Goal: Information Seeking & Learning: Learn about a topic

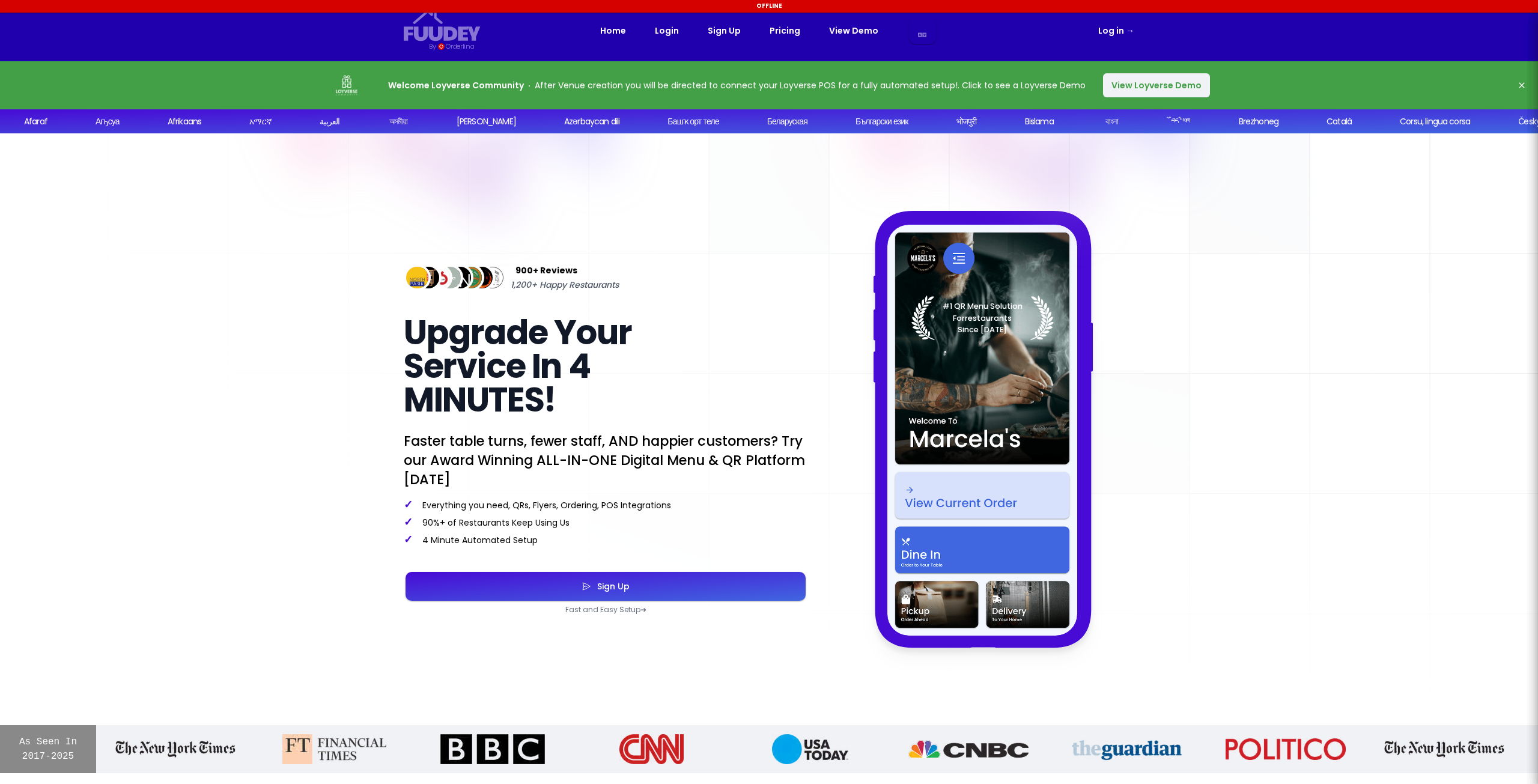
select select "pl"
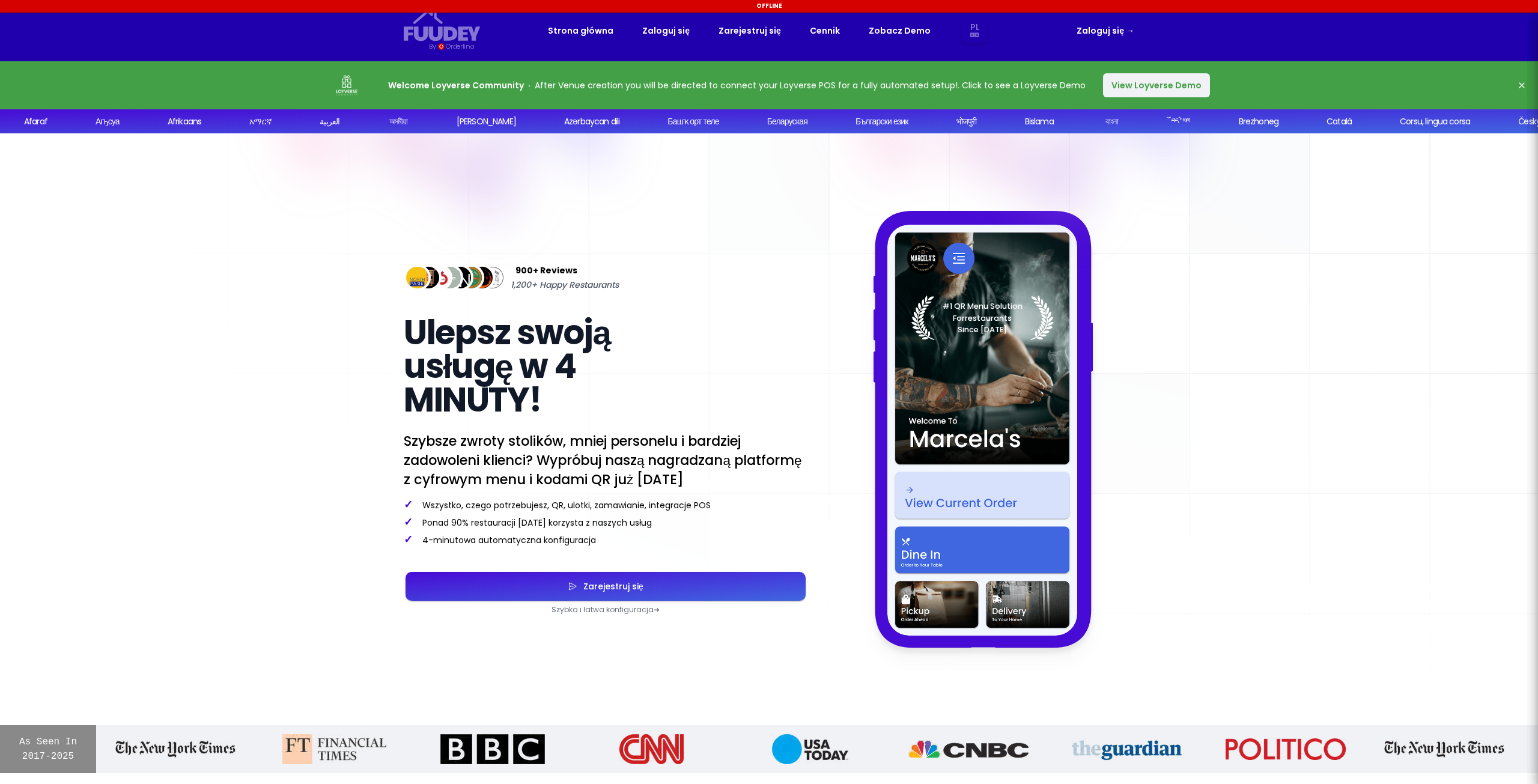
select select "pl"
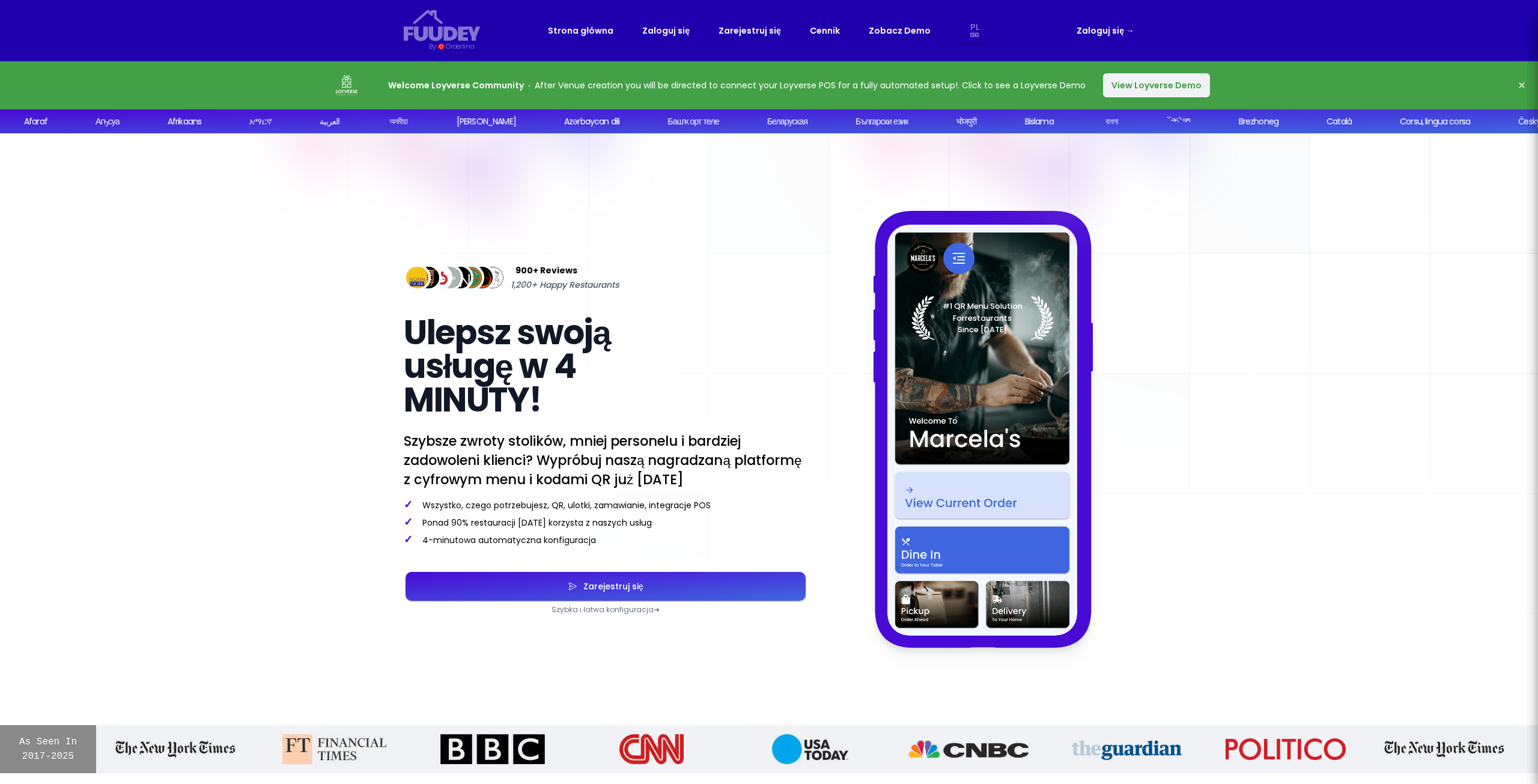
select select "pl"
drag, startPoint x: 500, startPoint y: 436, endPoint x: 681, endPoint y: 467, distance: 183.6
click at [681, 467] on p "Szybsze zwroty stolików, mniej personelu i bardziej zadowoleni klienci? Wypróbu…" at bounding box center [605, 460] width 404 height 58
click at [701, 467] on p "Szybsze zwroty stolików, mniej personelu i bardziej zadowoleni klienci? Wypróbu…" at bounding box center [605, 460] width 404 height 58
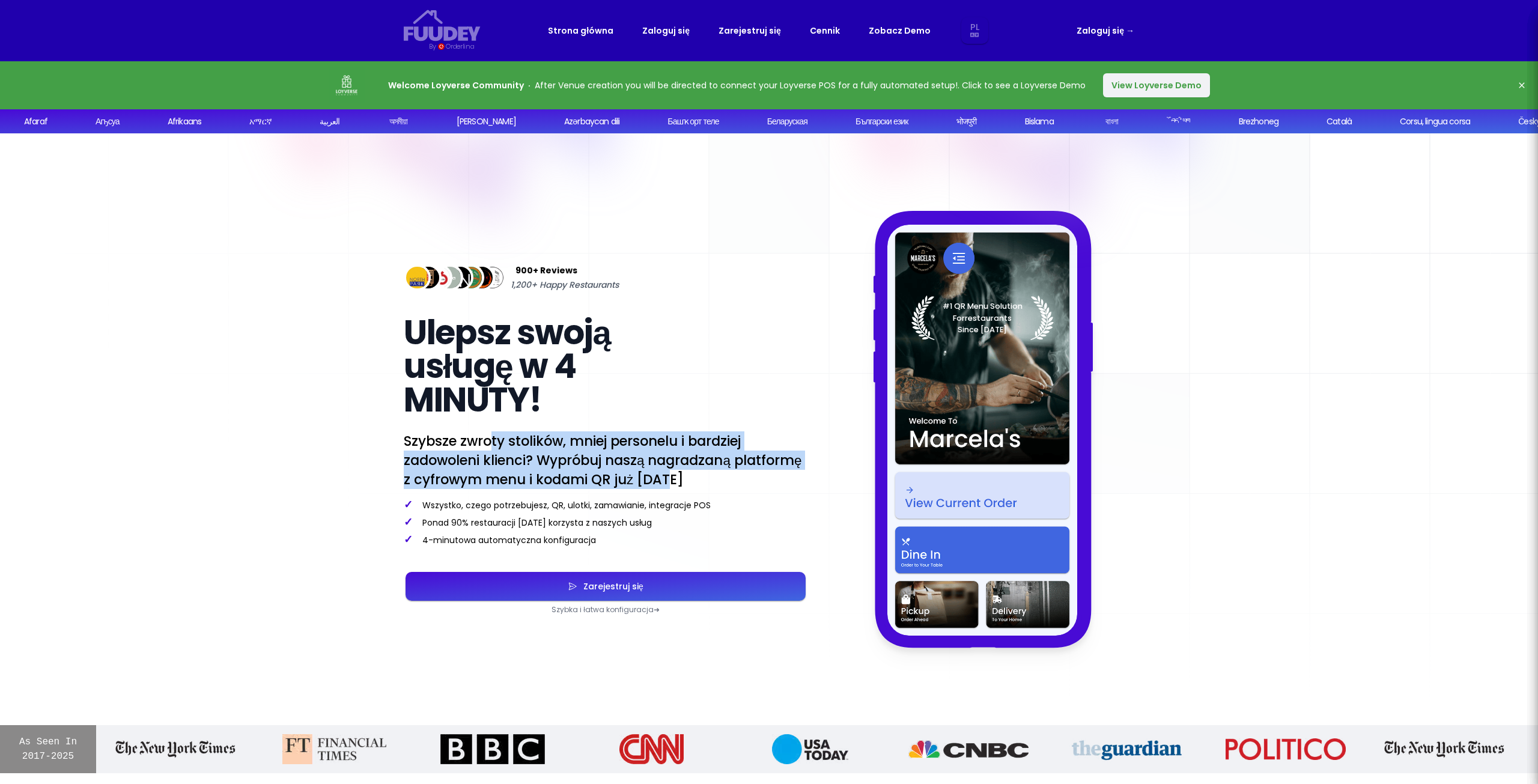
drag, startPoint x: 651, startPoint y: 471, endPoint x: 491, endPoint y: 446, distance: 161.9
click at [492, 448] on p "Szybsze zwroty stolików, mniej personelu i bardziej zadowoleni klienci? Wypróbu…" at bounding box center [605, 460] width 404 height 58
click at [670, 425] on div "900+ Reviews 1,200+ Happy Restaurants Ulepsz swoją usługę w 4 MINUTY! Szybsze z…" at bounding box center [605, 428] width 404 height 371
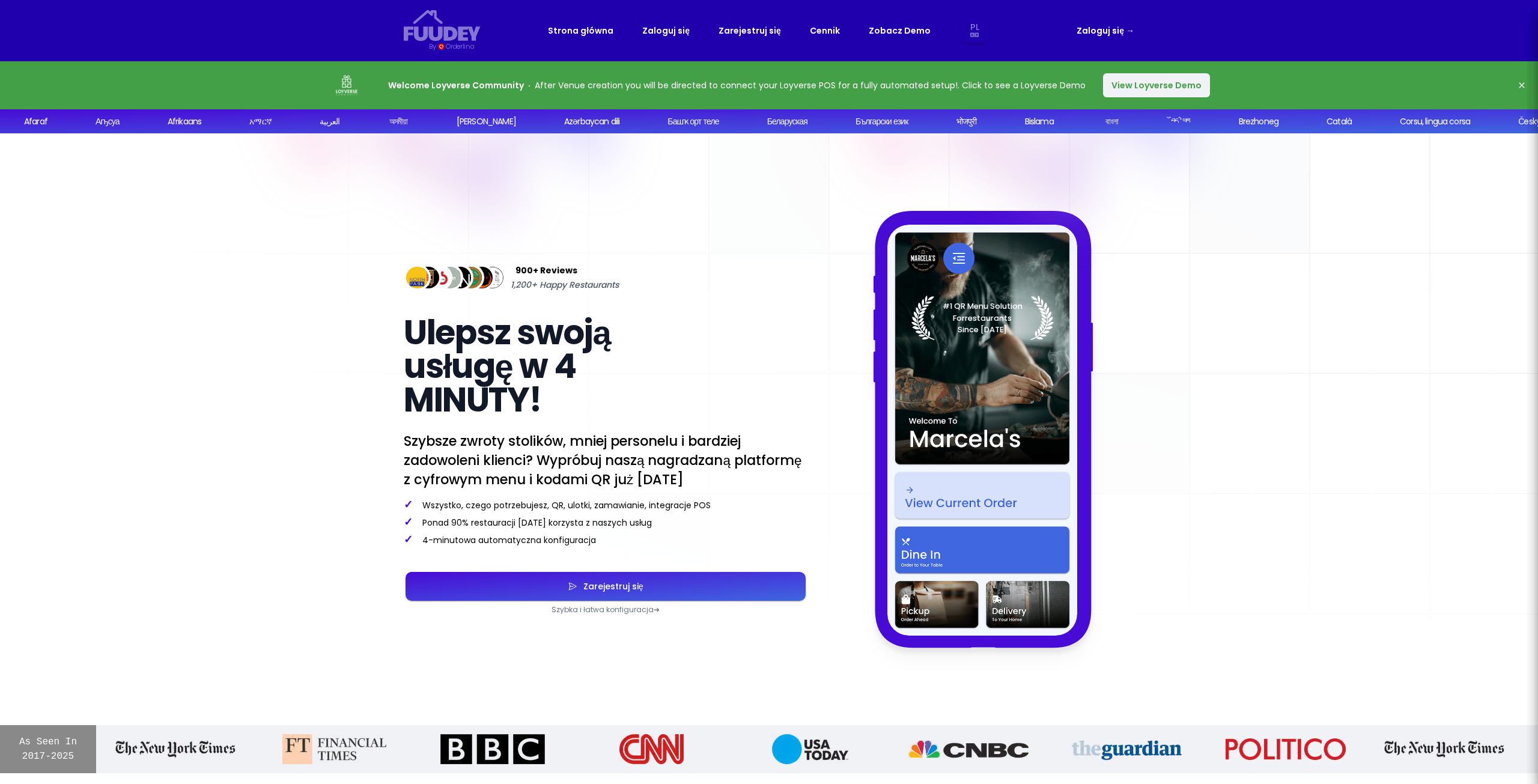
click at [1137, 87] on button "View Loyverse Demo" at bounding box center [1157, 86] width 107 height 24
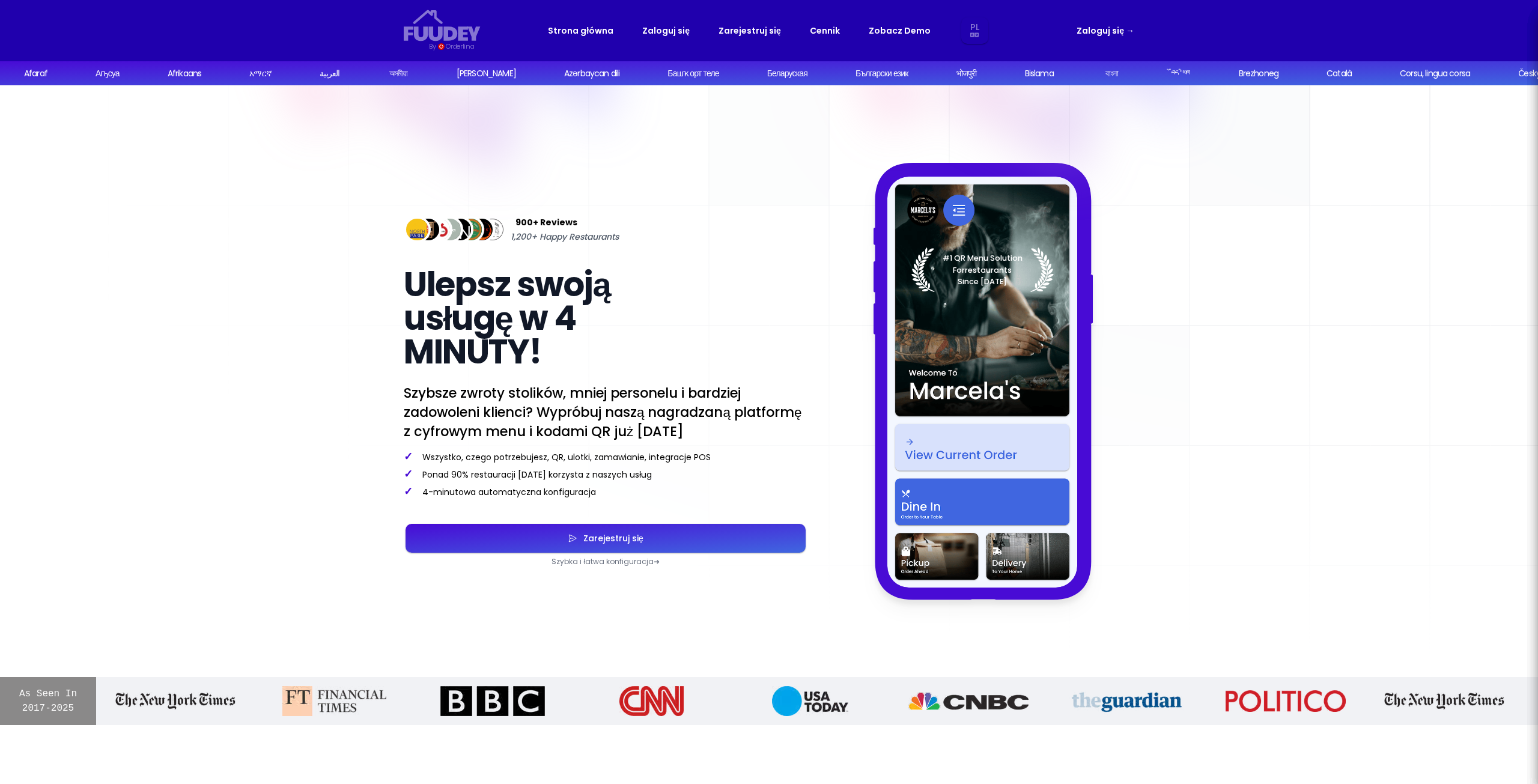
select select "pl"
